Goal: Information Seeking & Learning: Learn about a topic

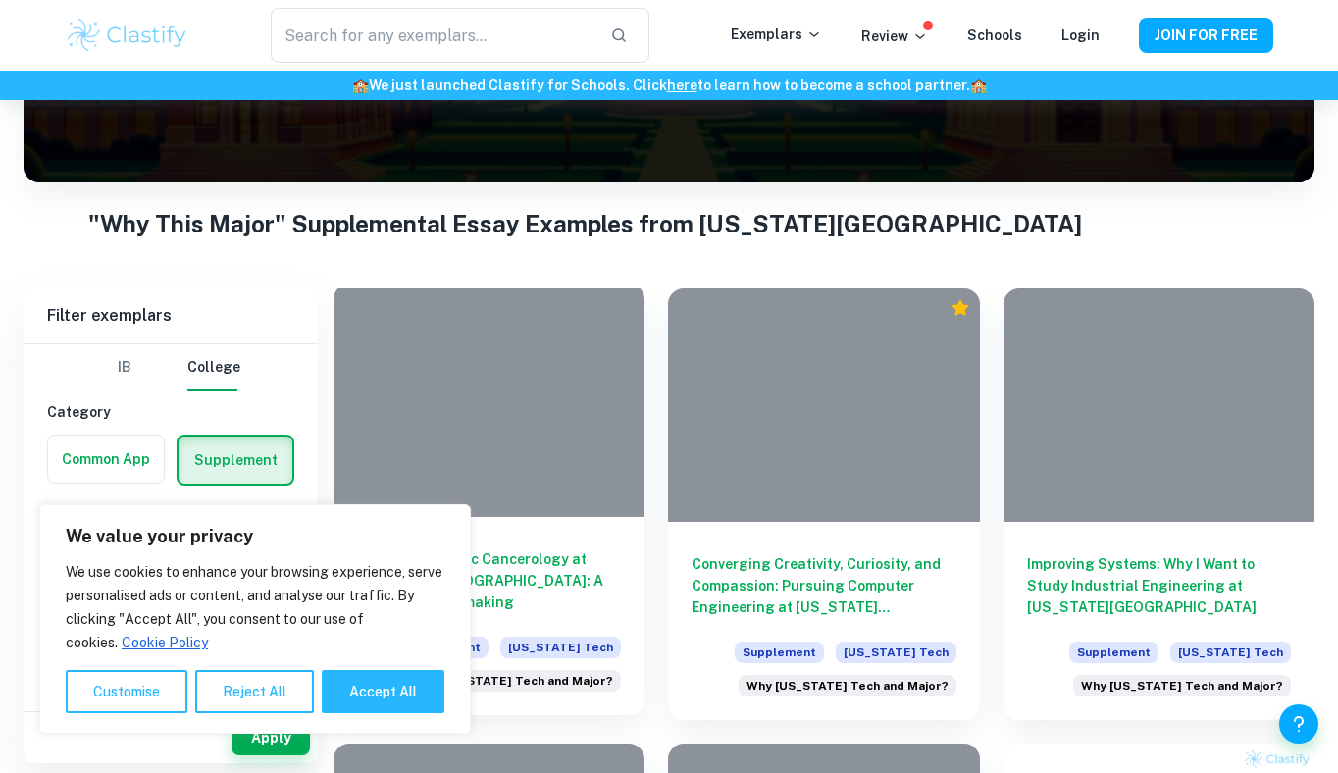
scroll to position [394, 0]
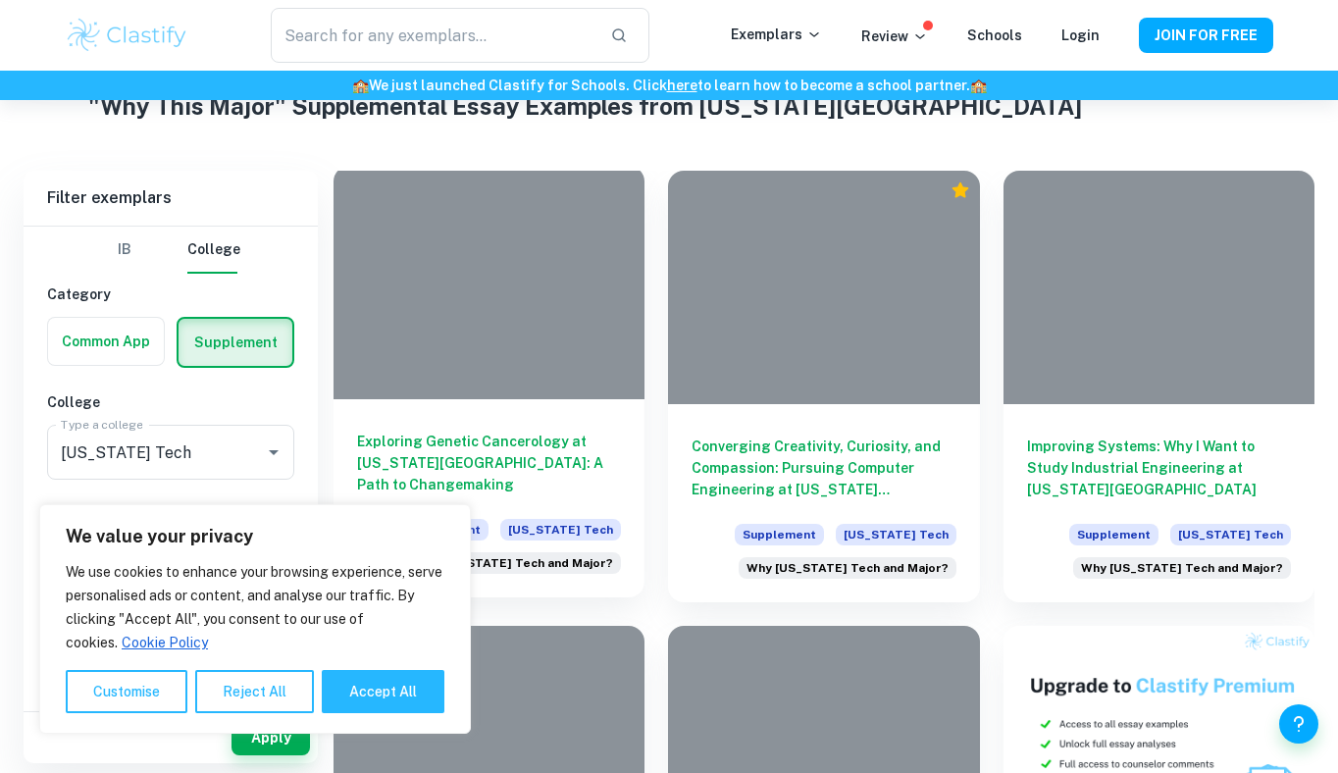
click at [484, 338] on div at bounding box center [489, 283] width 311 height 234
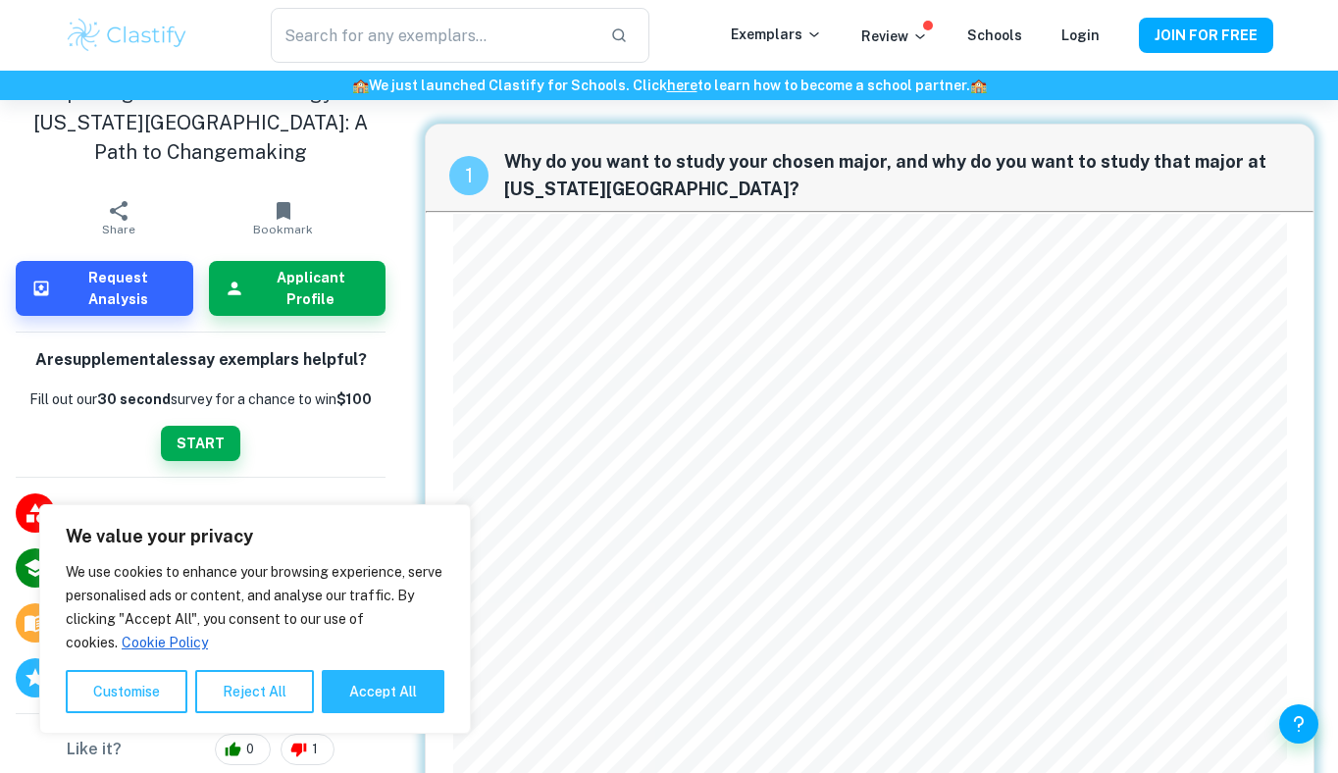
scroll to position [44, 0]
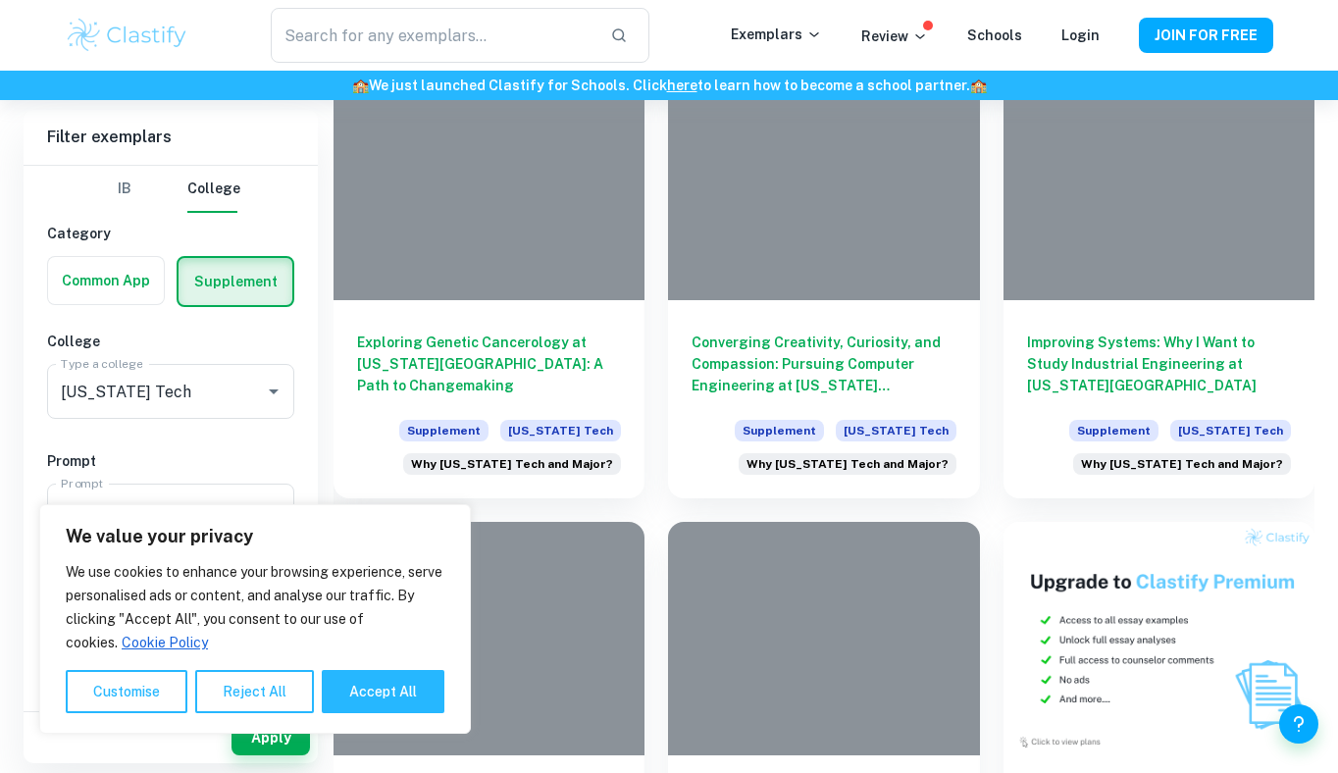
scroll to position [500, 0]
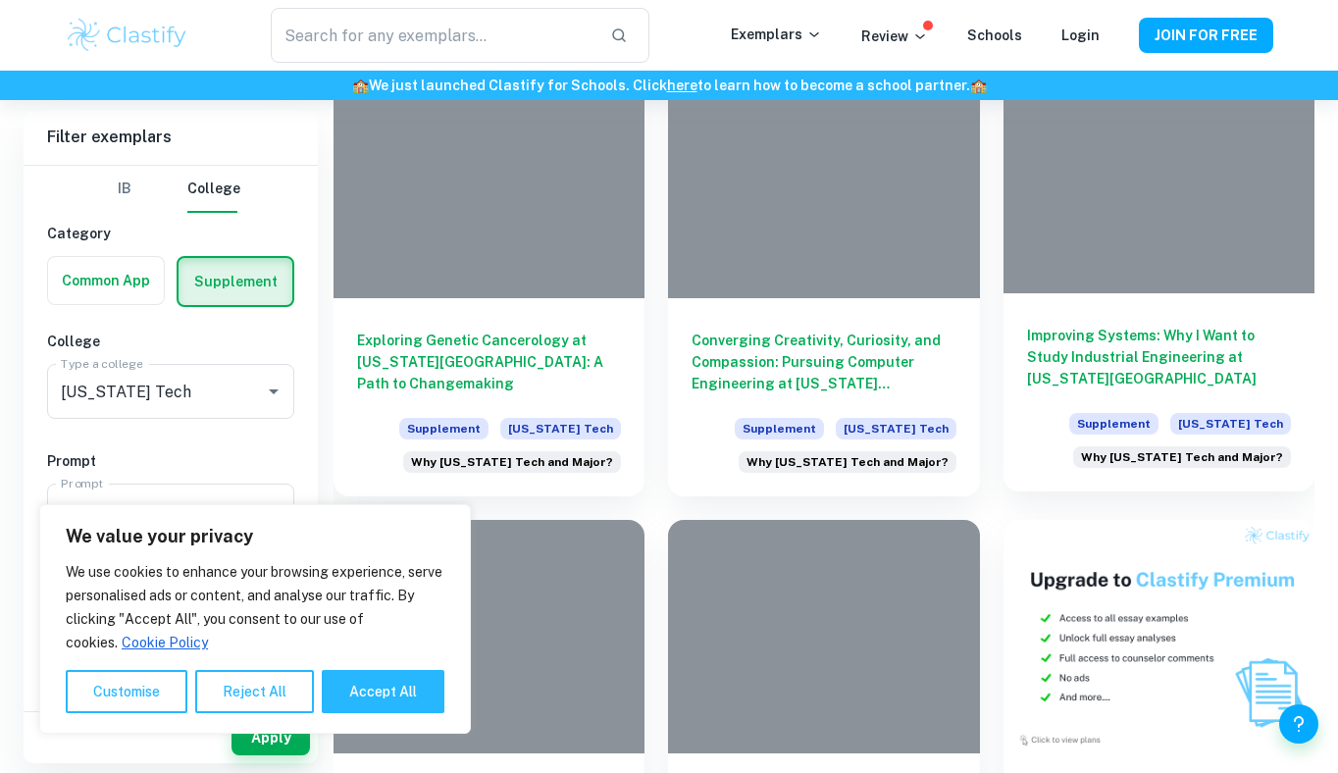
click at [1075, 360] on h6 "Improving Systems: Why I Want to Study Industrial Engineering at [US_STATE][GEO…" at bounding box center [1159, 357] width 264 height 65
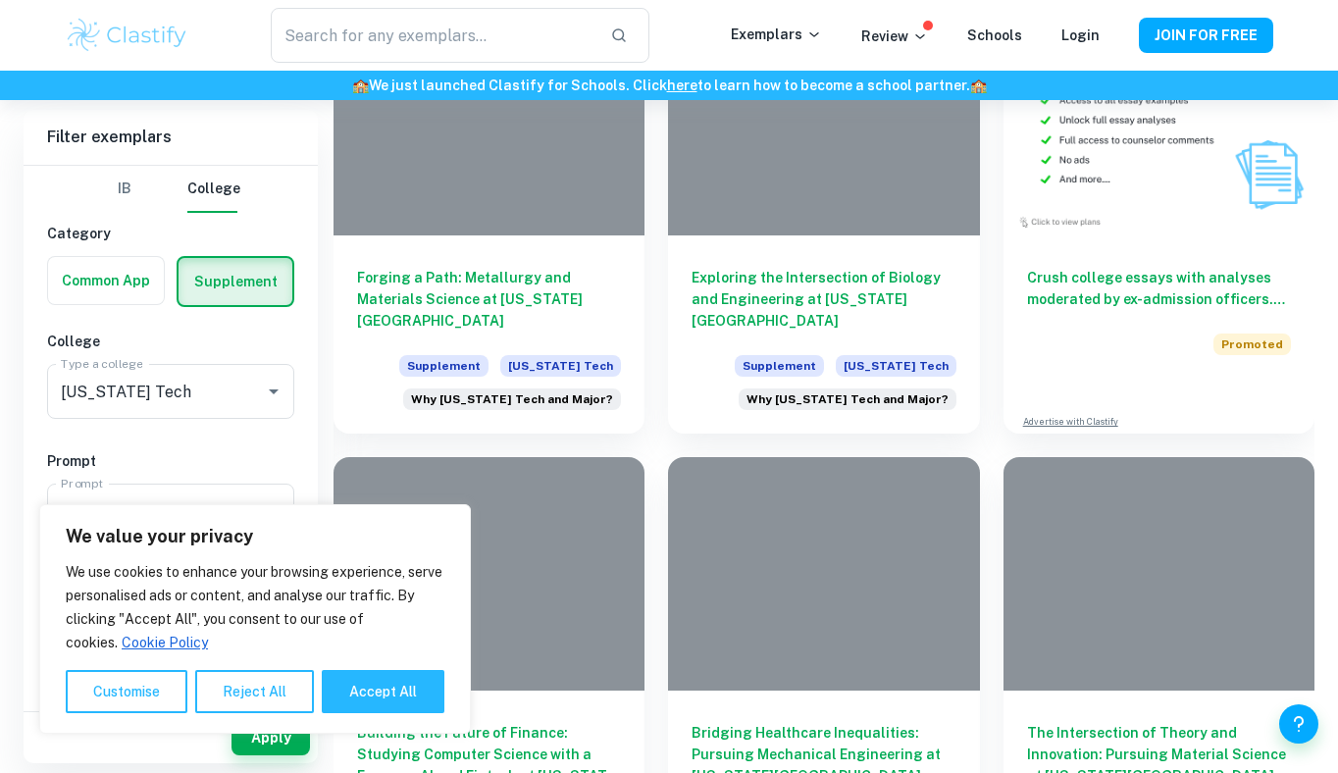
scroll to position [1048, 0]
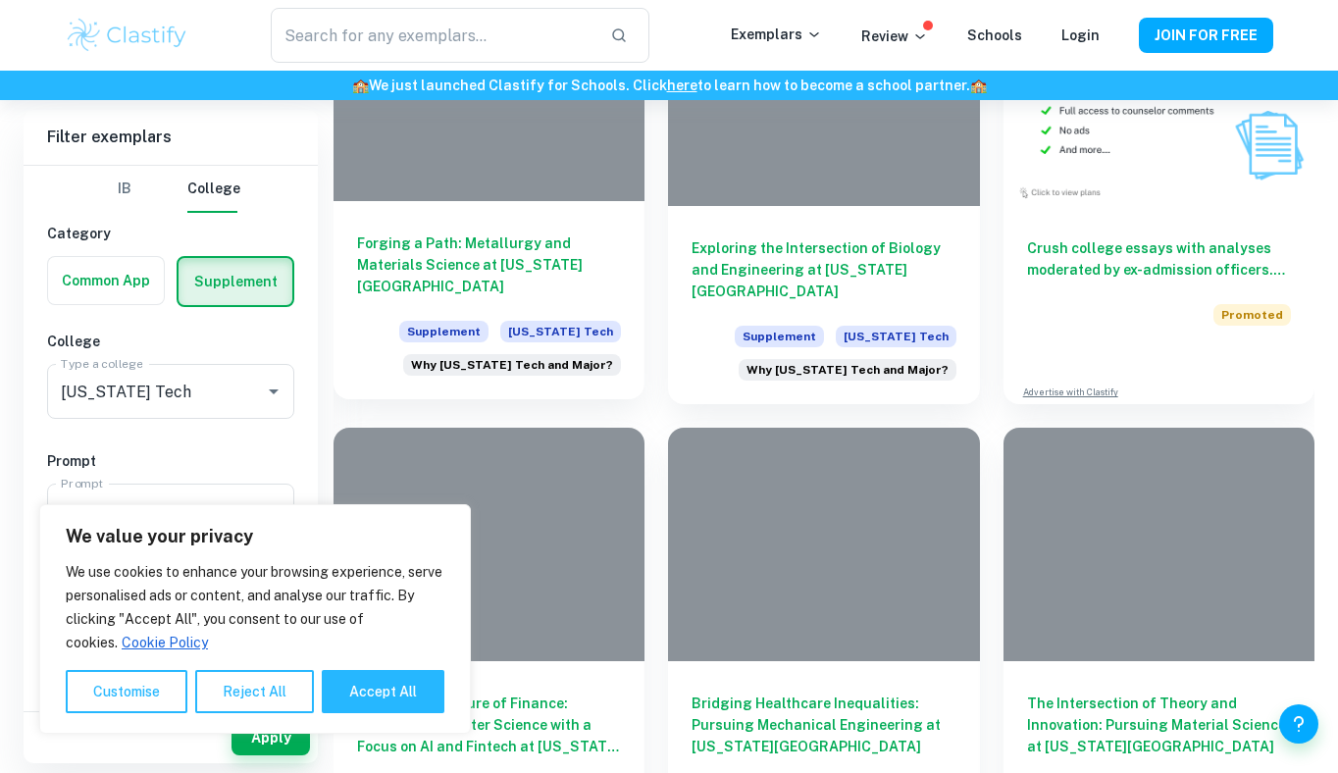
click at [389, 241] on h6 "Forging a Path: Metallurgy and Materials Science at [US_STATE][GEOGRAPHIC_DATA]" at bounding box center [489, 265] width 264 height 65
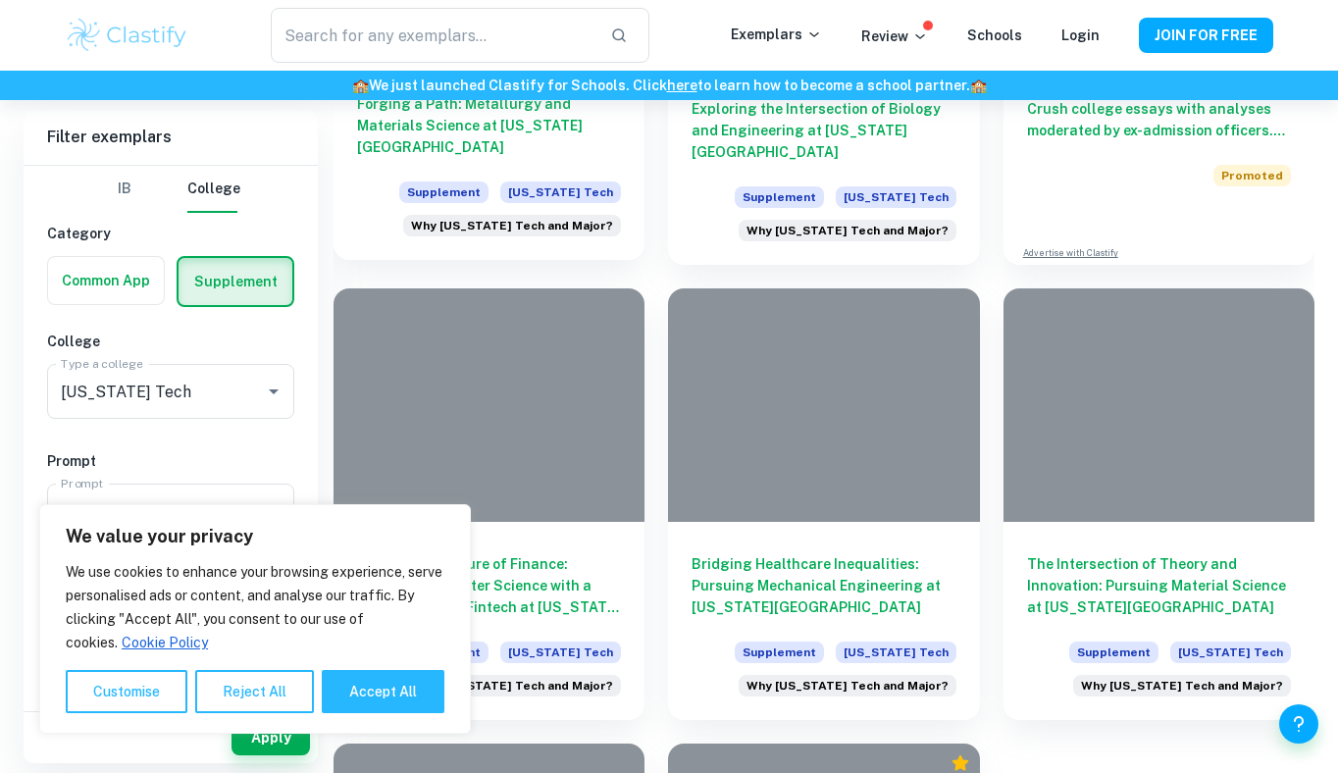
scroll to position [1189, 0]
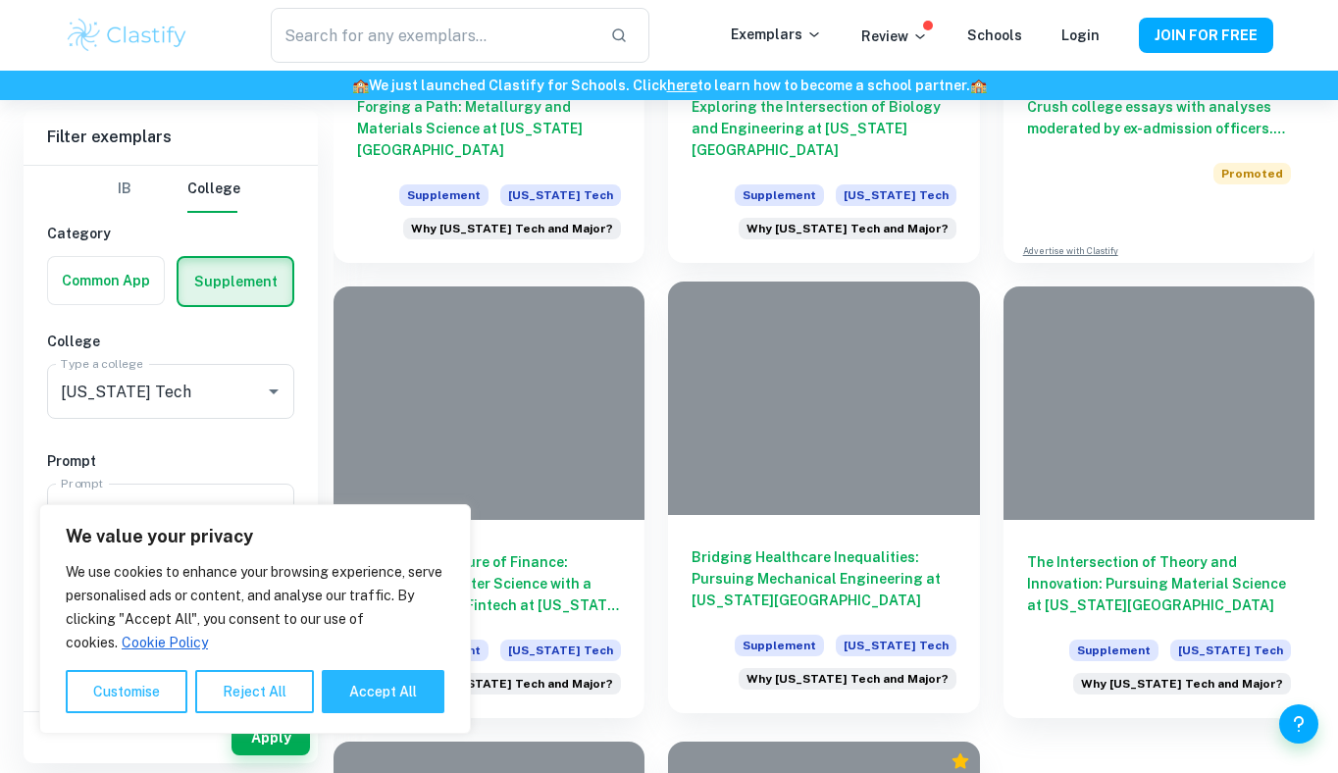
click at [762, 404] on div at bounding box center [823, 399] width 311 height 234
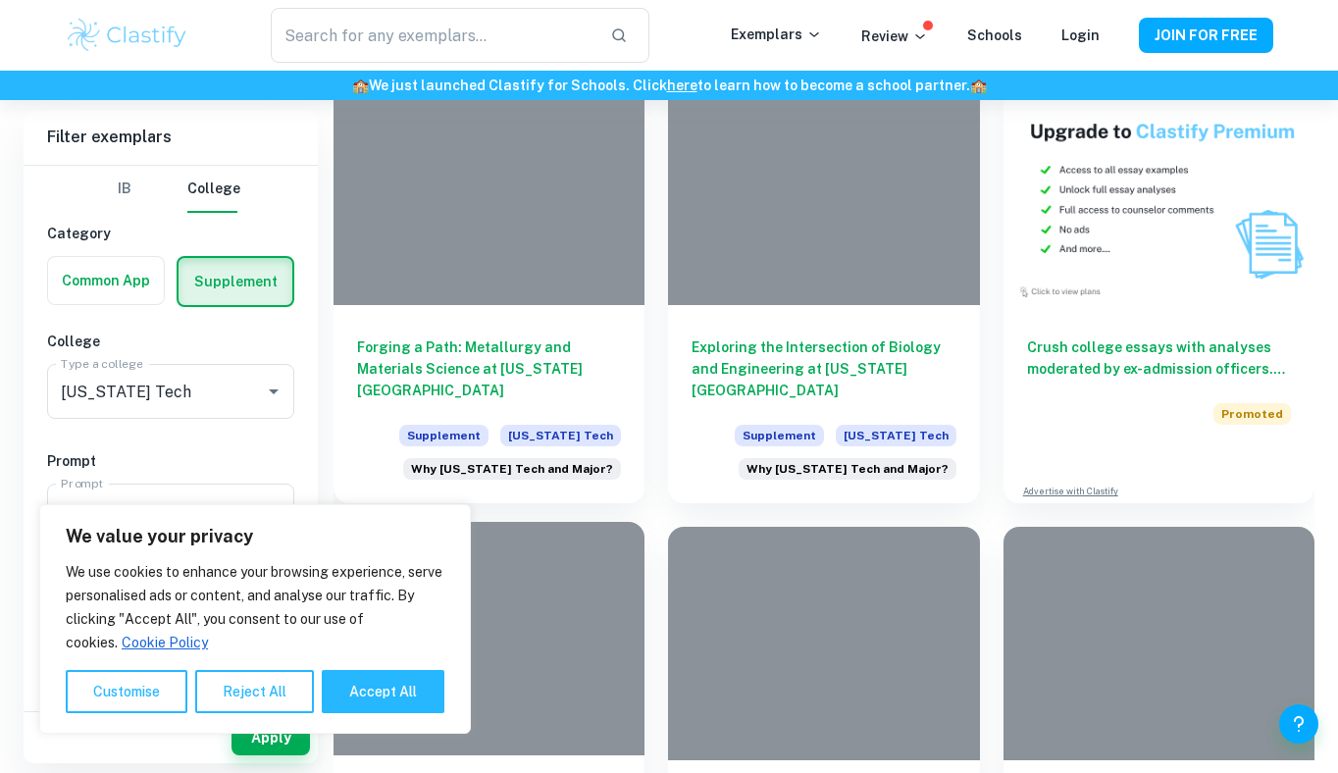
scroll to position [947, 0]
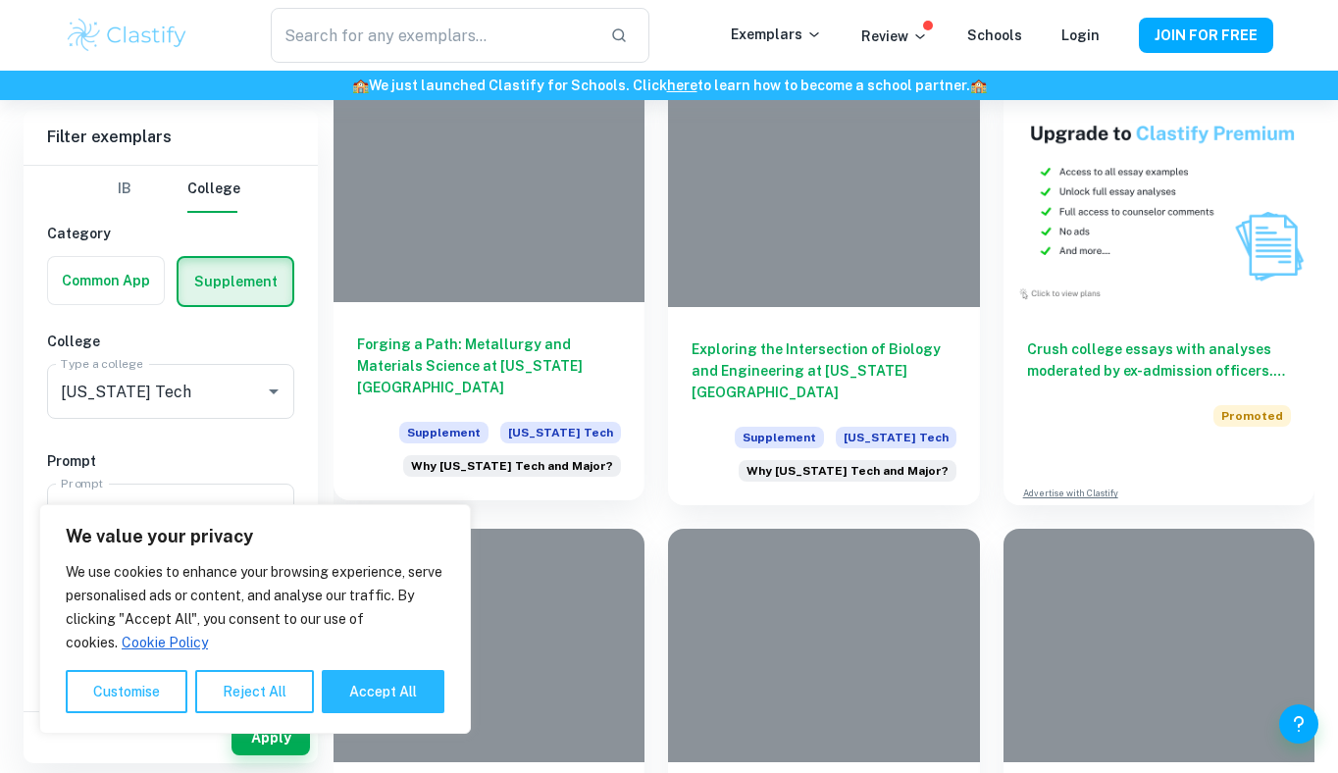
click at [532, 369] on h6 "Forging a Path: Metallurgy and Materials Science at [US_STATE][GEOGRAPHIC_DATA]" at bounding box center [489, 366] width 264 height 65
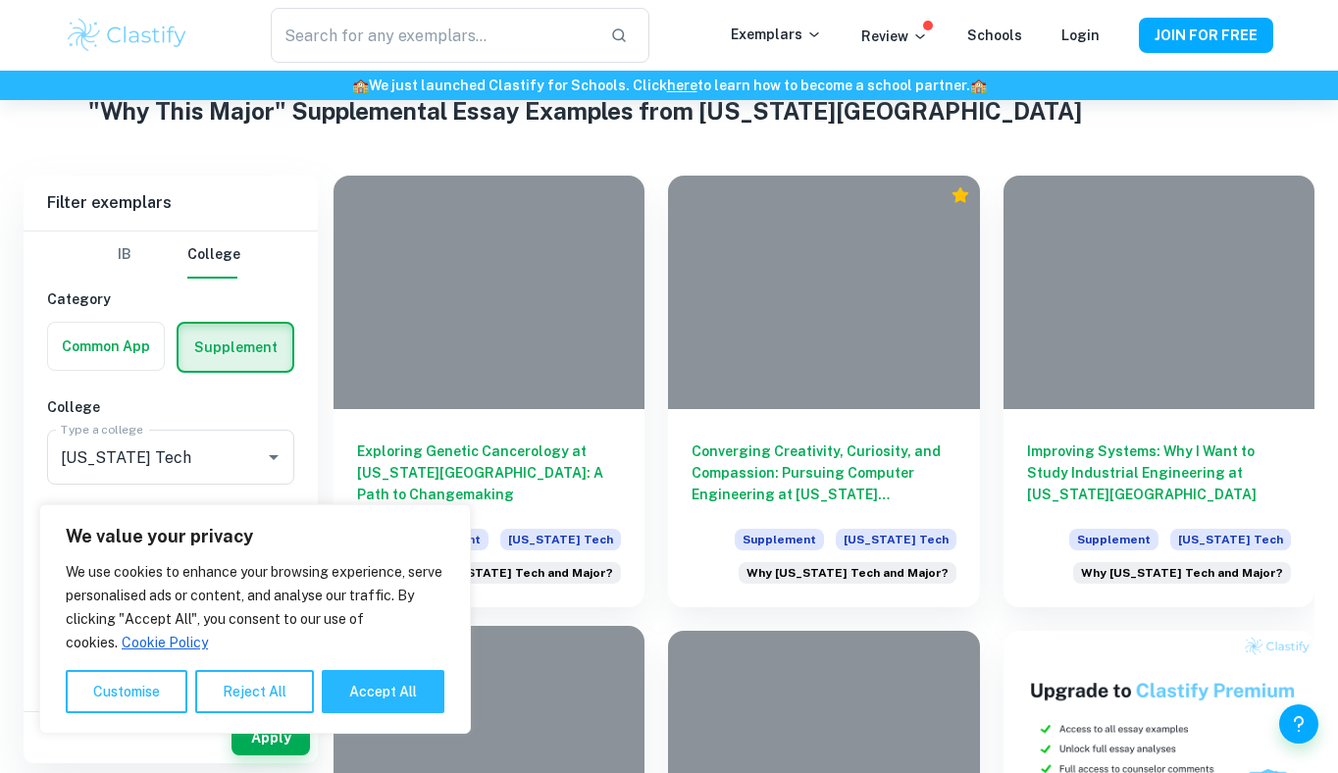
scroll to position [378, 0]
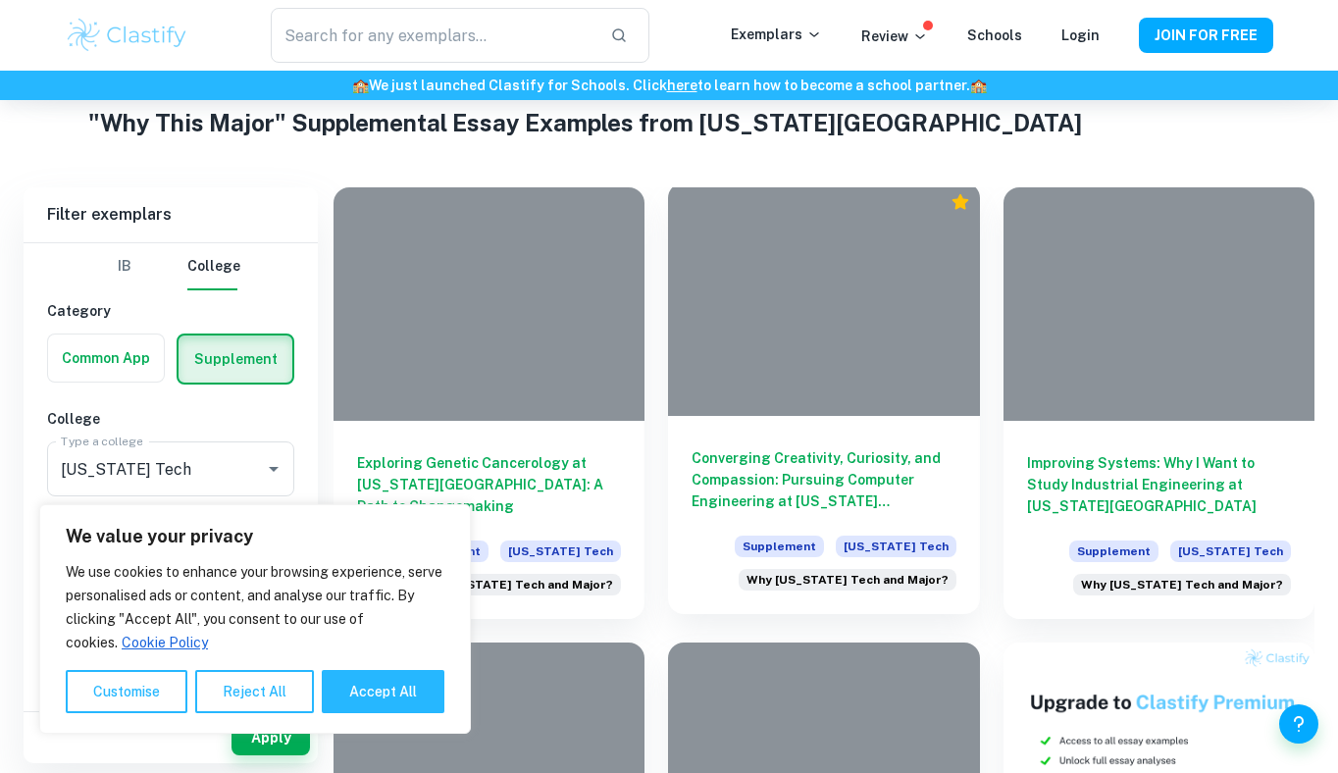
click at [872, 372] on div at bounding box center [823, 299] width 311 height 234
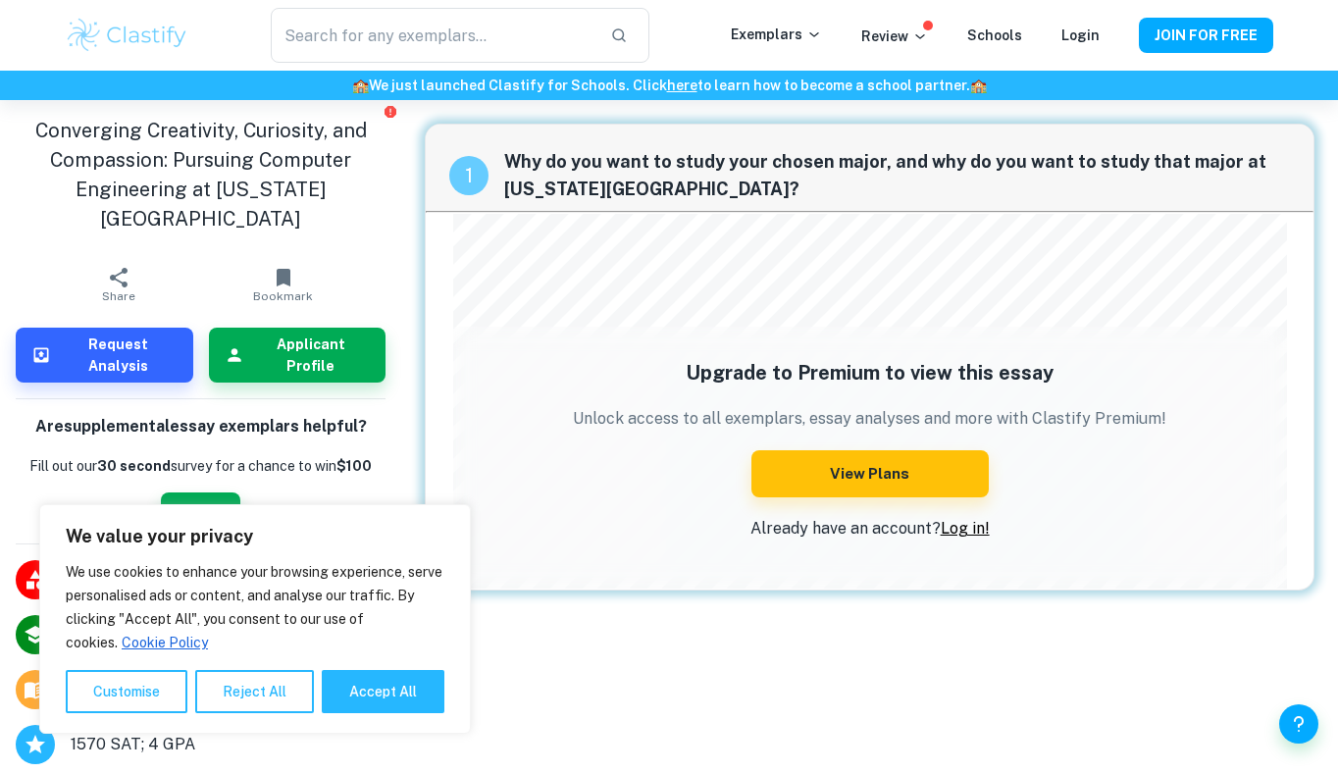
click at [761, 154] on span "Why do you want to study your chosen major, and why do you want to study that m…" at bounding box center [897, 175] width 786 height 55
